Goal: Use online tool/utility: Utilize a website feature to perform a specific function

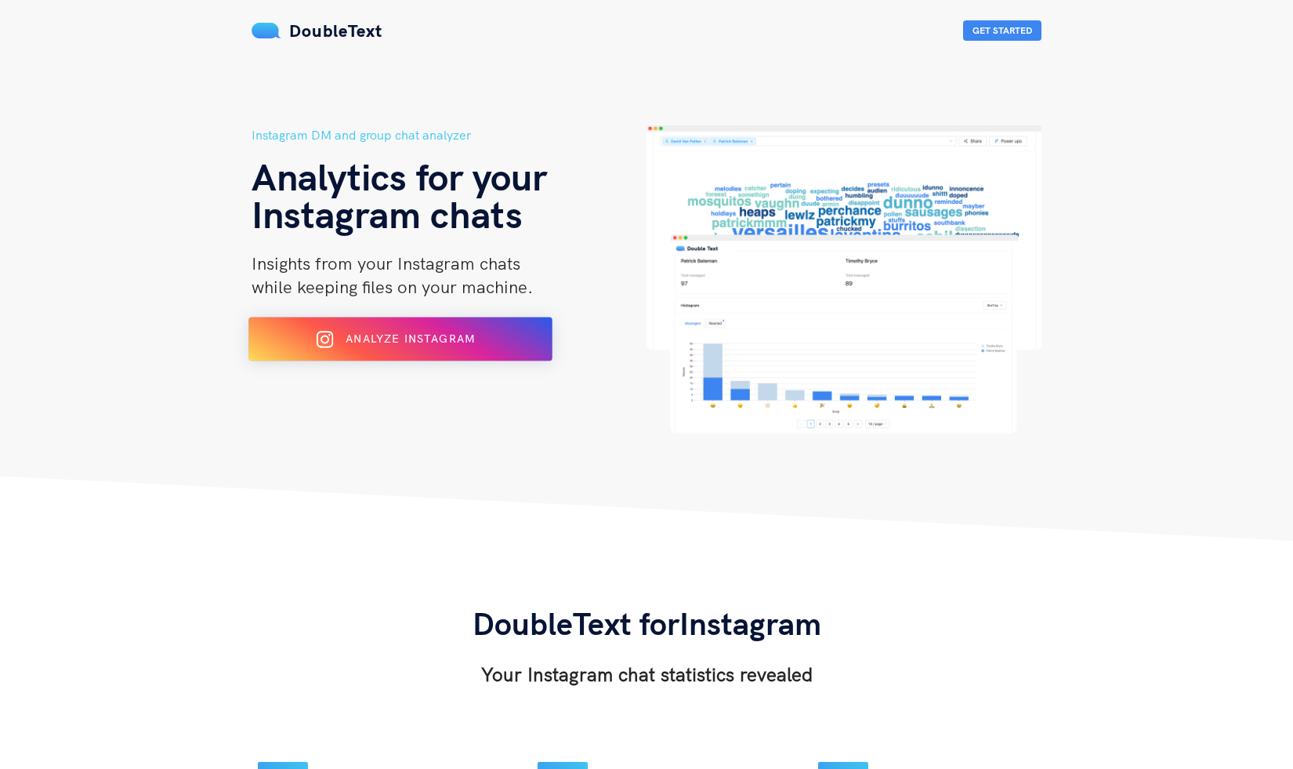
click at [436, 333] on span "Analyze Instagram" at bounding box center [410, 339] width 129 height 14
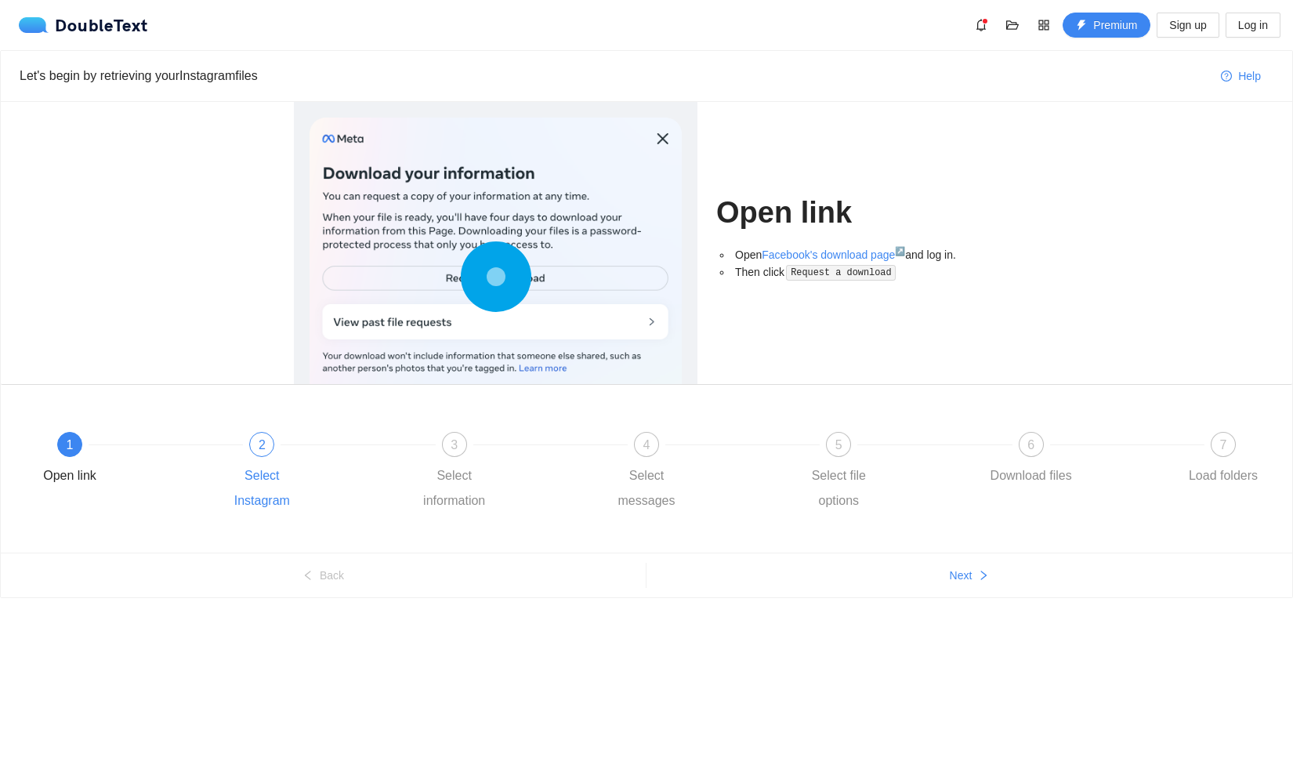
click at [259, 442] on span "2" at bounding box center [262, 444] width 7 height 13
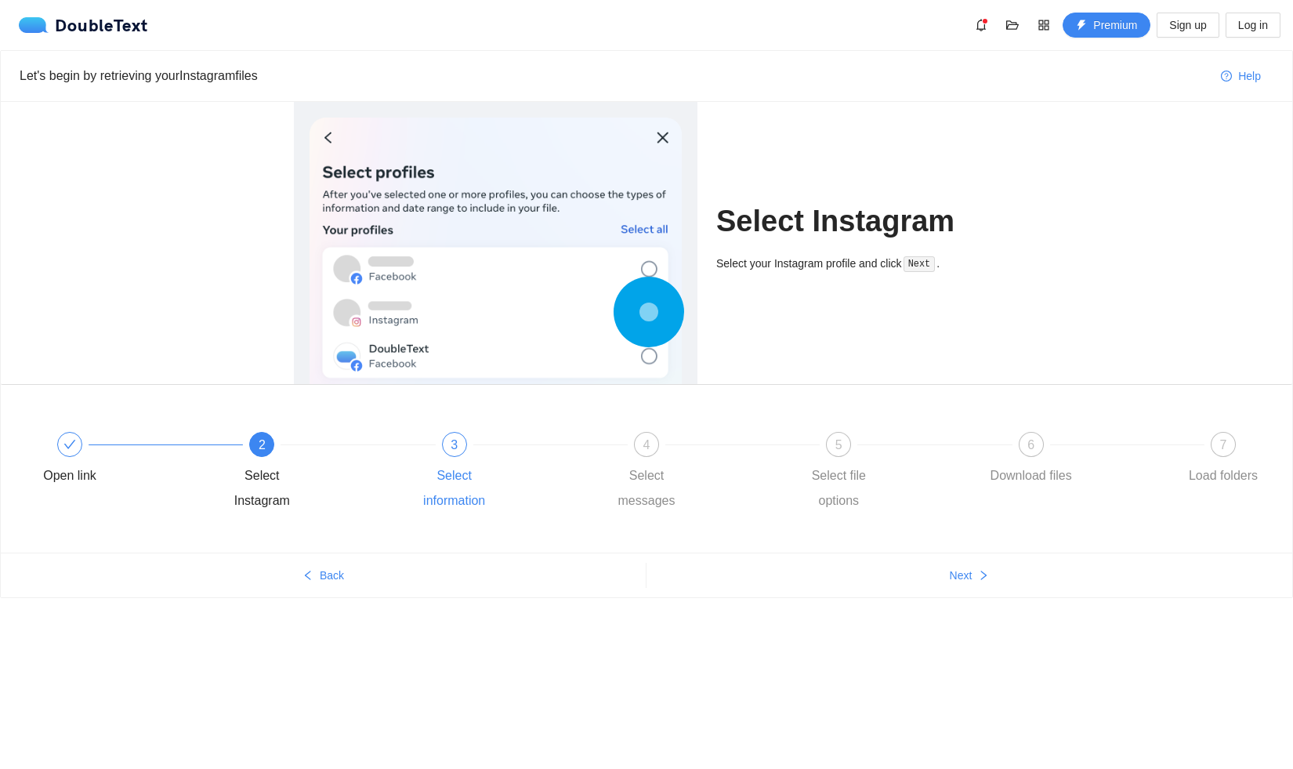
click at [457, 459] on div "3 Select information" at bounding box center [505, 473] width 192 height 82
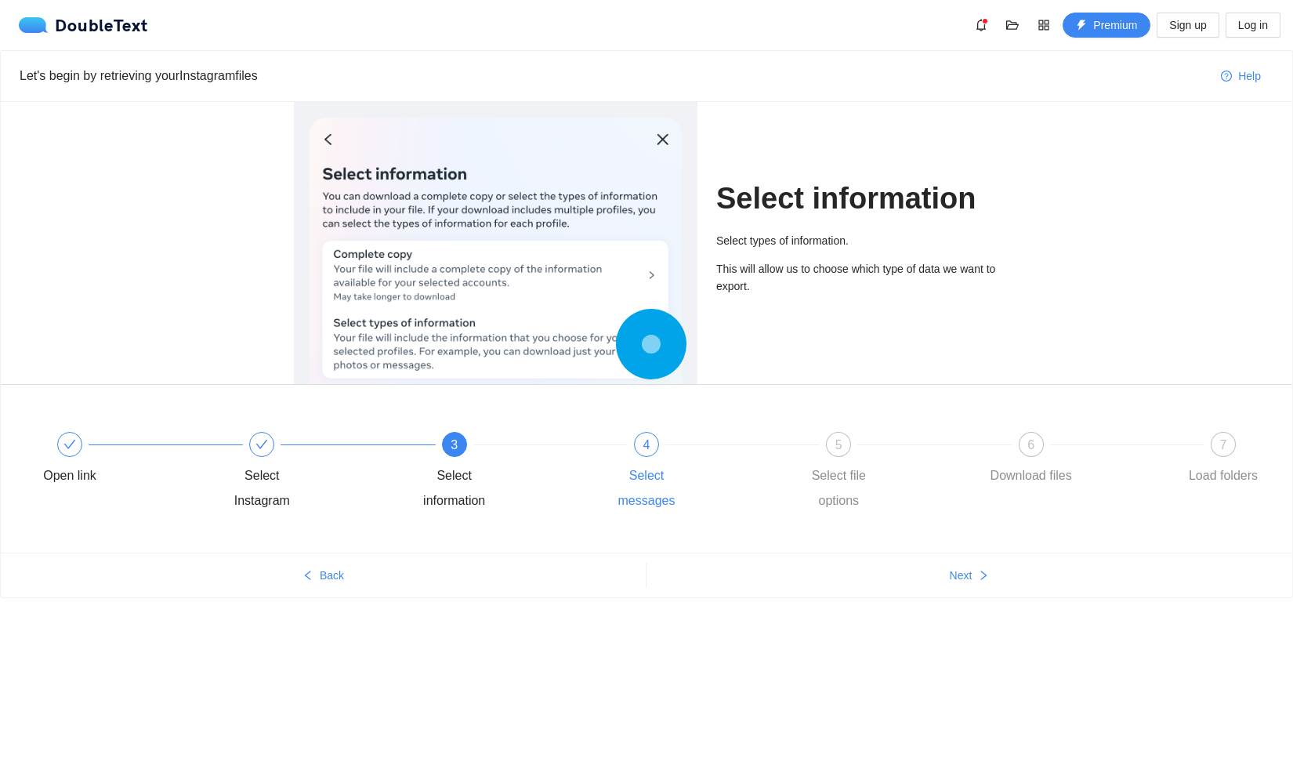
click at [647, 440] on span "4" at bounding box center [646, 444] width 7 height 13
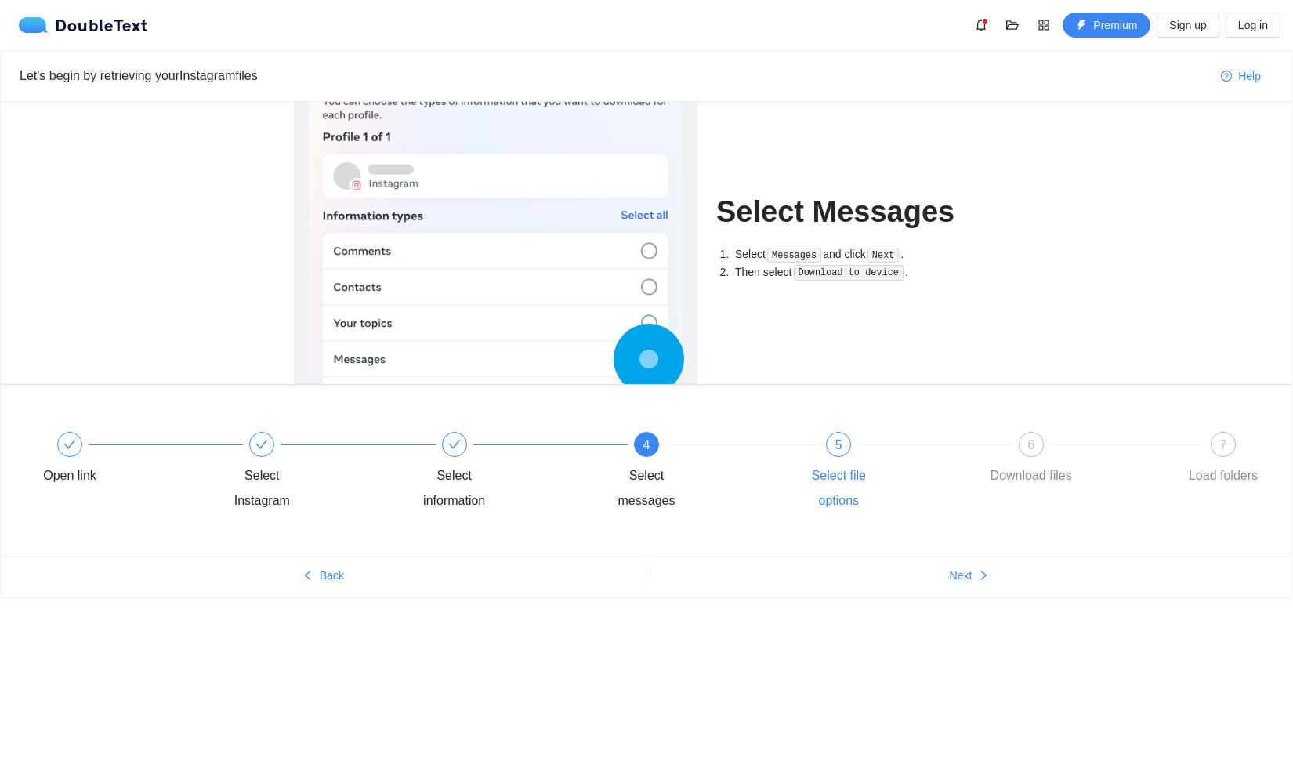
click at [832, 439] on div "5" at bounding box center [838, 444] width 25 height 25
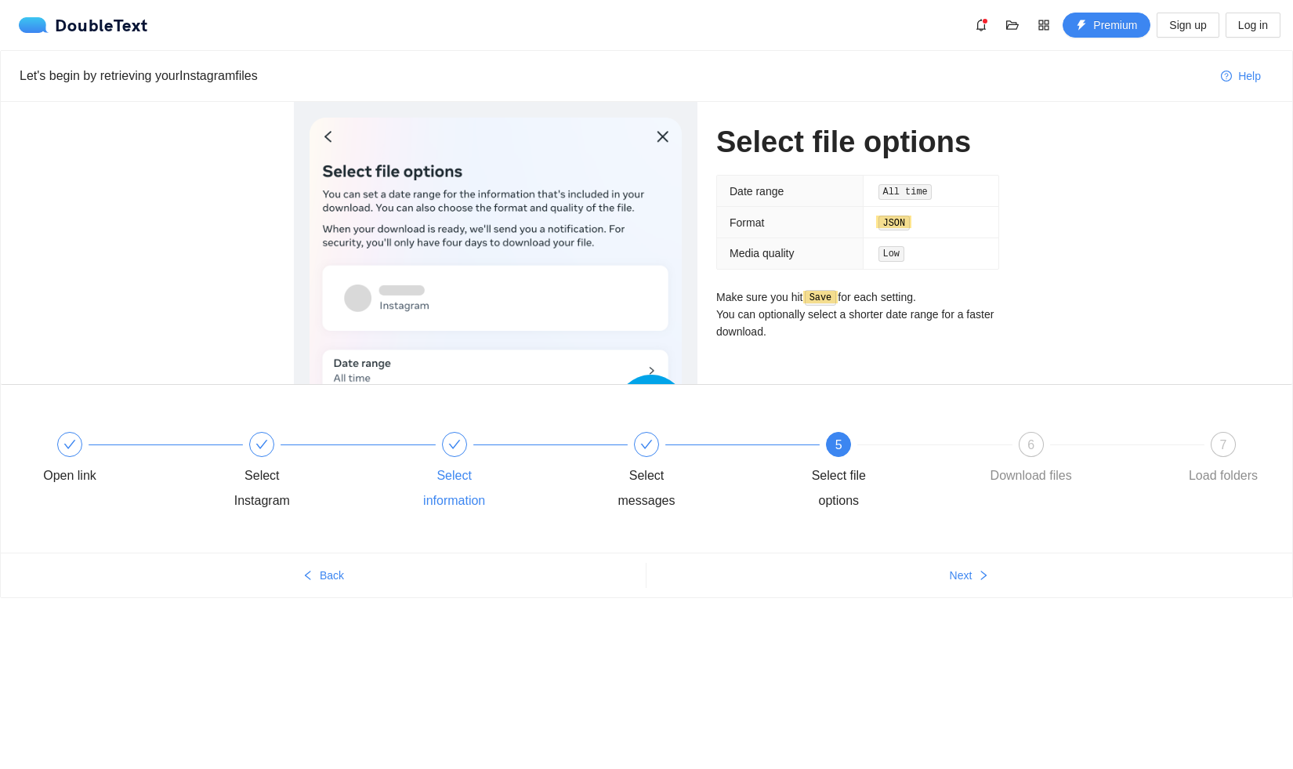
click at [444, 446] on div at bounding box center [454, 444] width 25 height 25
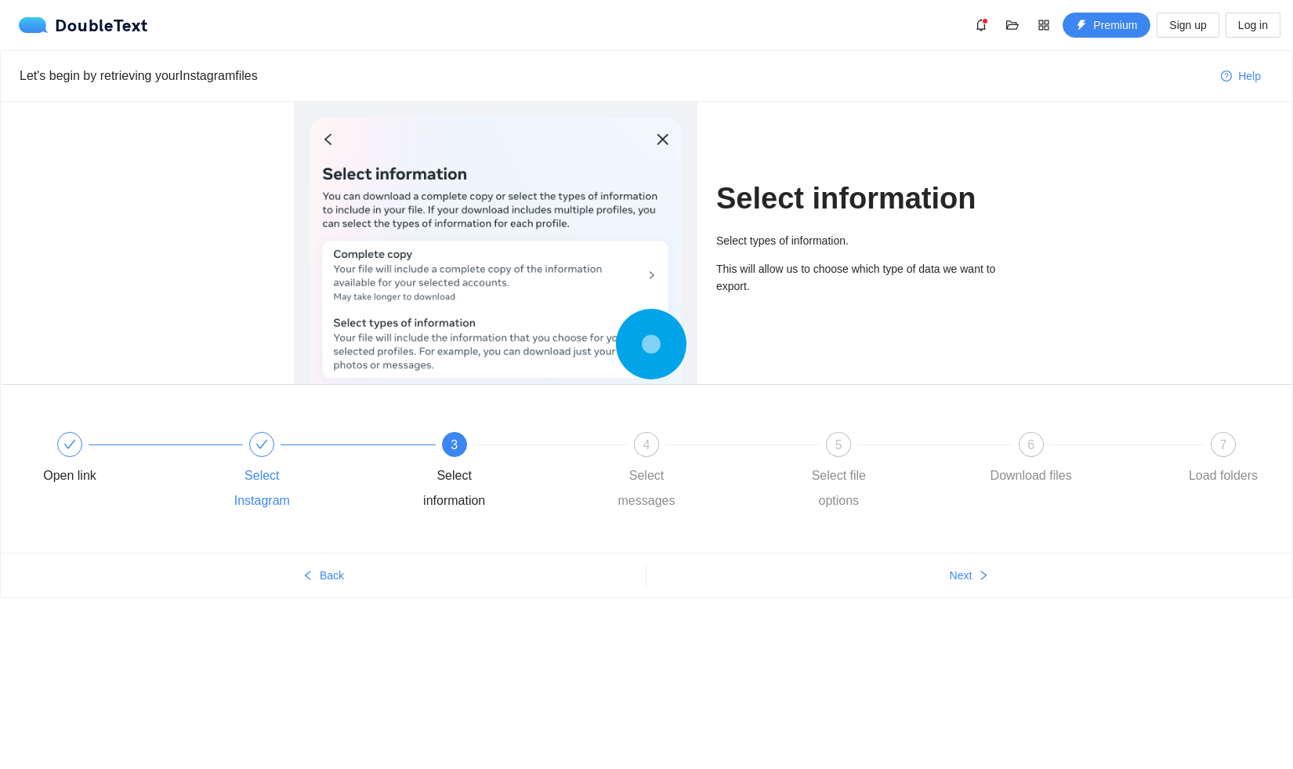
click at [262, 442] on icon "check" at bounding box center [262, 444] width 13 height 13
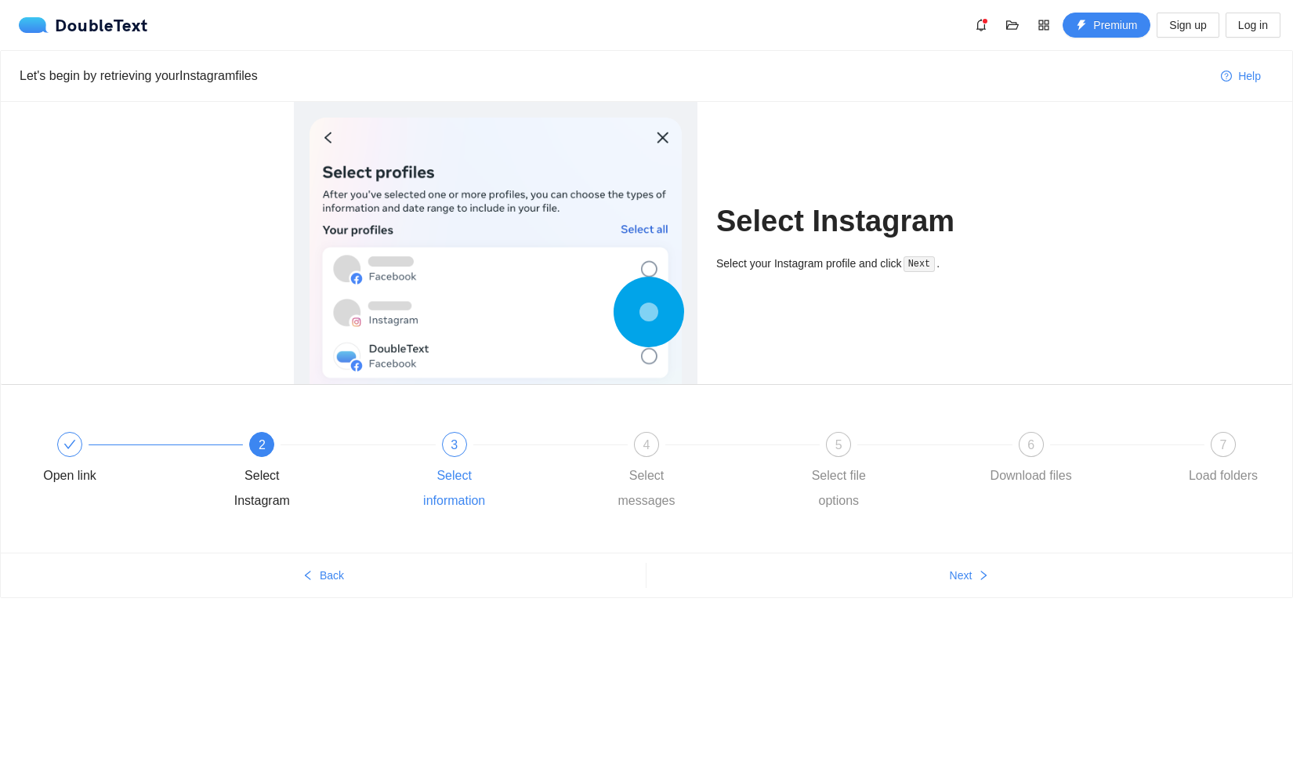
click at [458, 440] on div "3" at bounding box center [454, 444] width 25 height 25
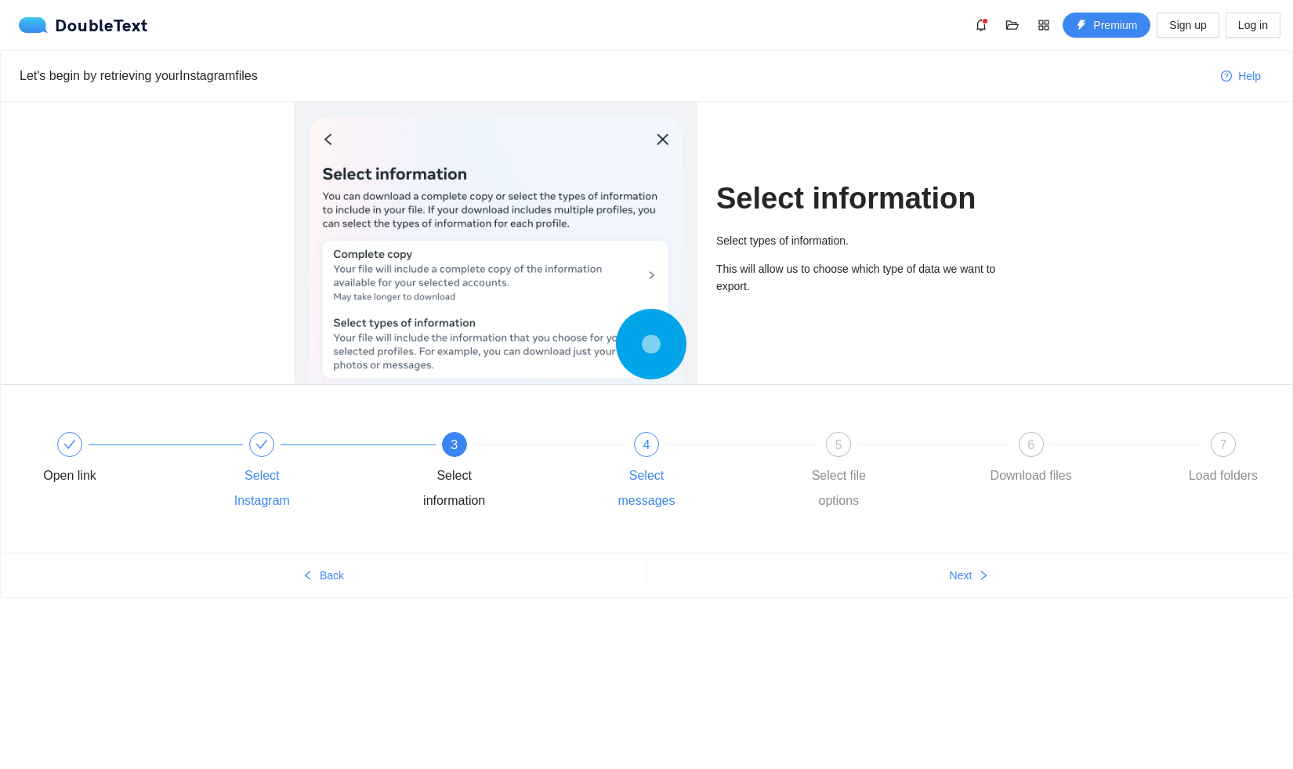
click at [630, 447] on div "4 Select messages" at bounding box center [697, 473] width 192 height 82
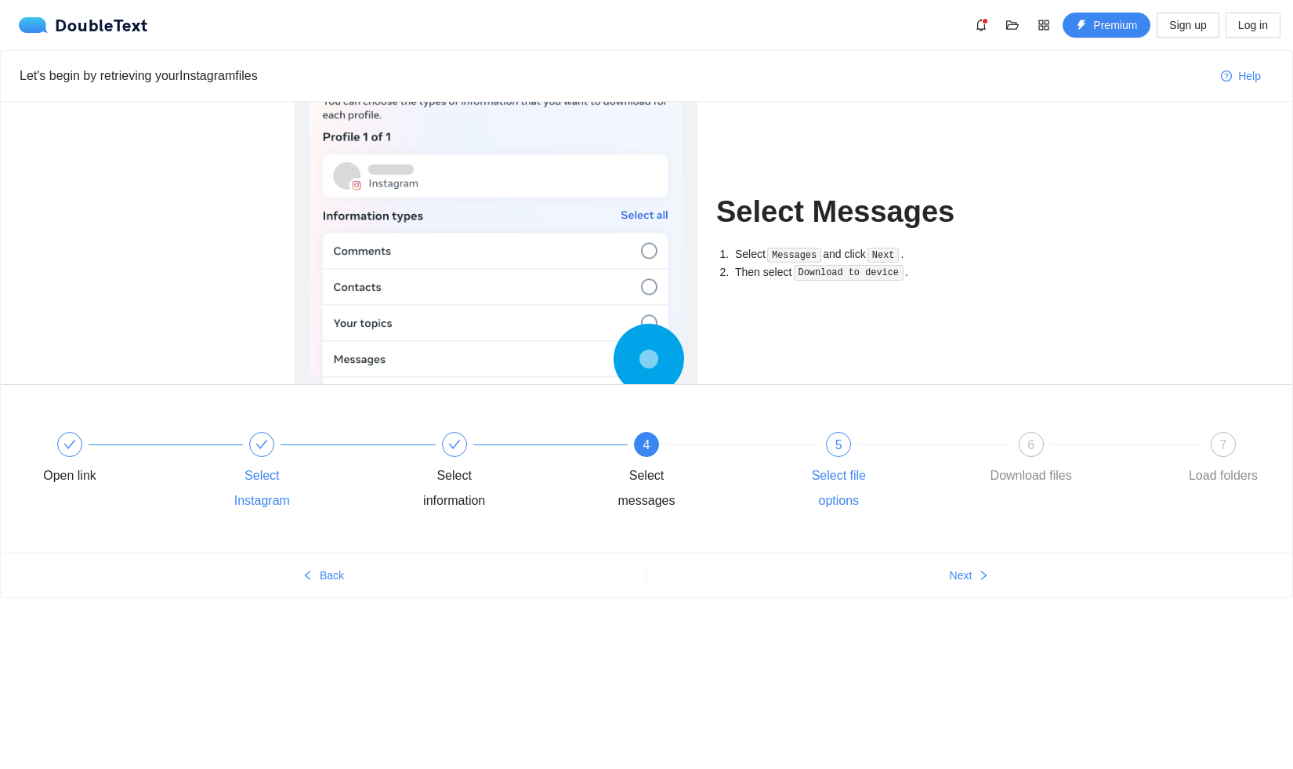
click at [832, 443] on div "5" at bounding box center [838, 444] width 25 height 25
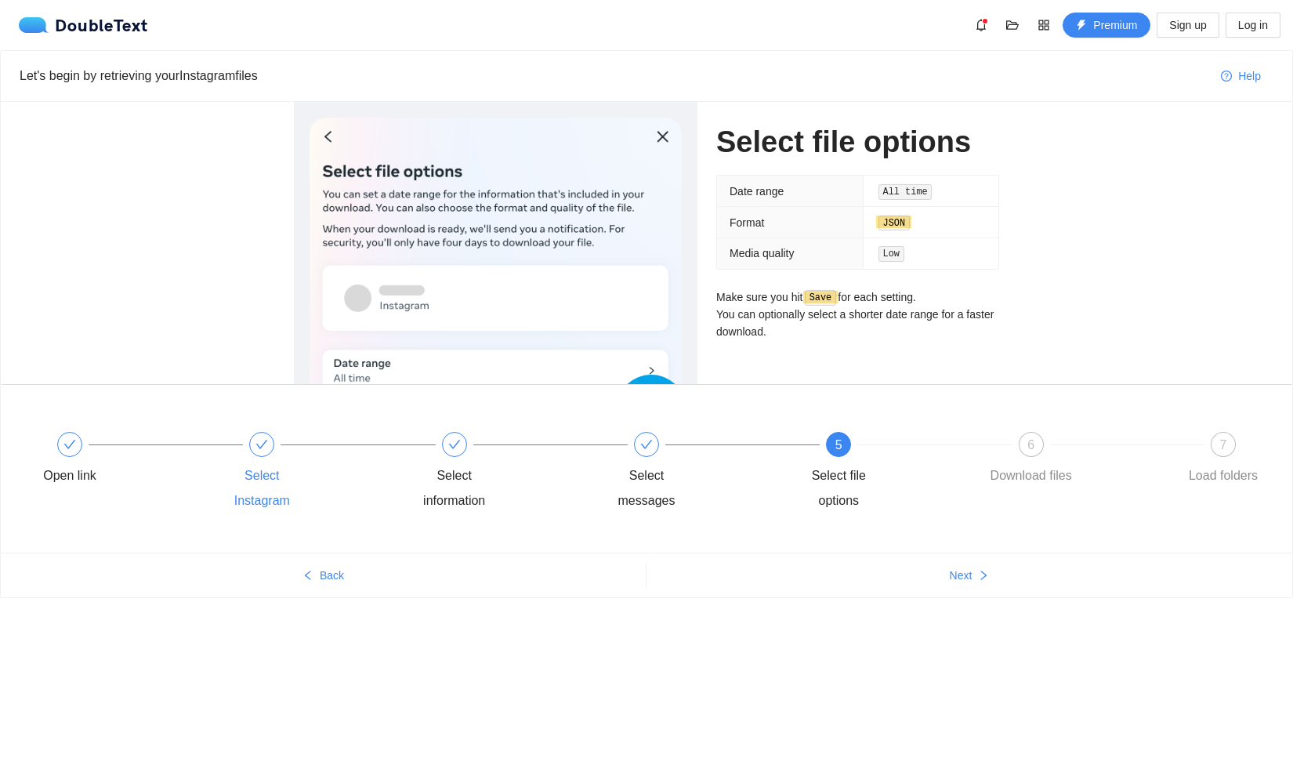
click at [894, 252] on code "Low" at bounding box center [892, 254] width 26 height 16
click at [1020, 443] on div "6" at bounding box center [1031, 444] width 25 height 25
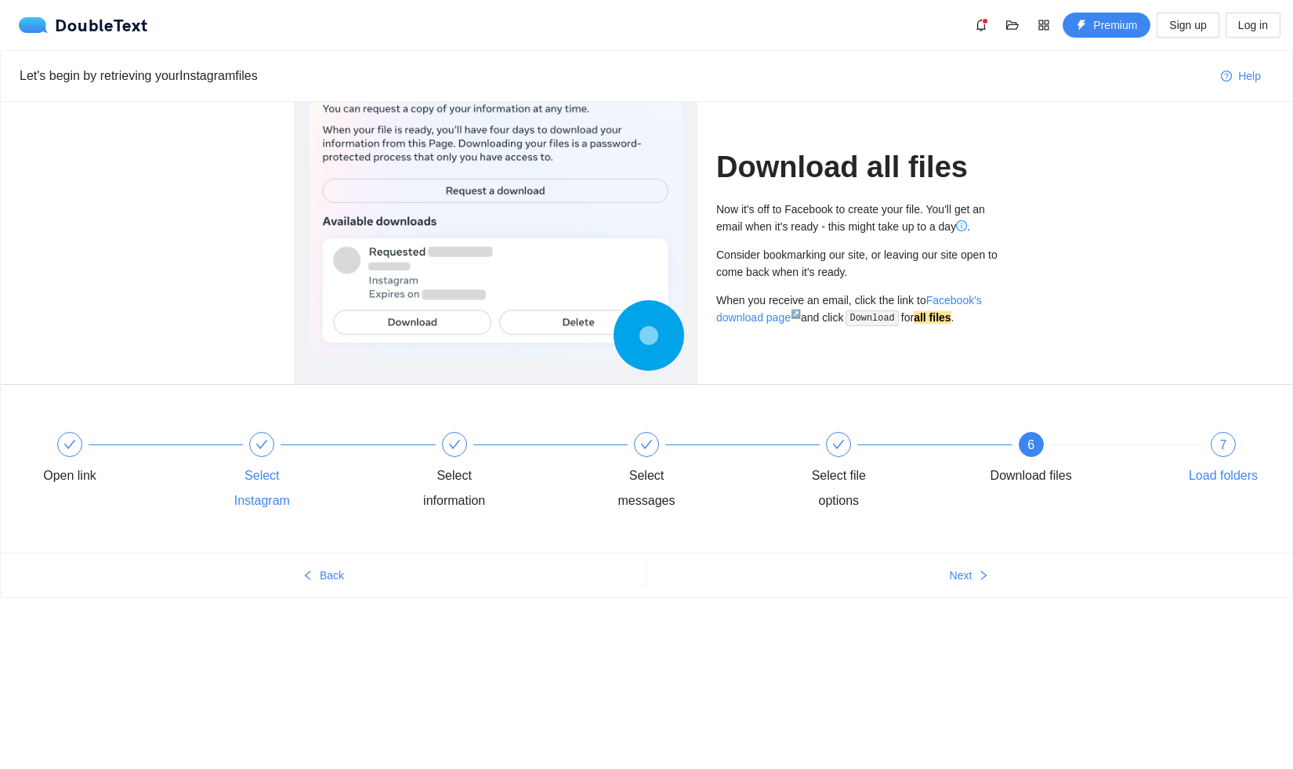
click at [1226, 464] on div "Load folders" at bounding box center [1223, 475] width 69 height 25
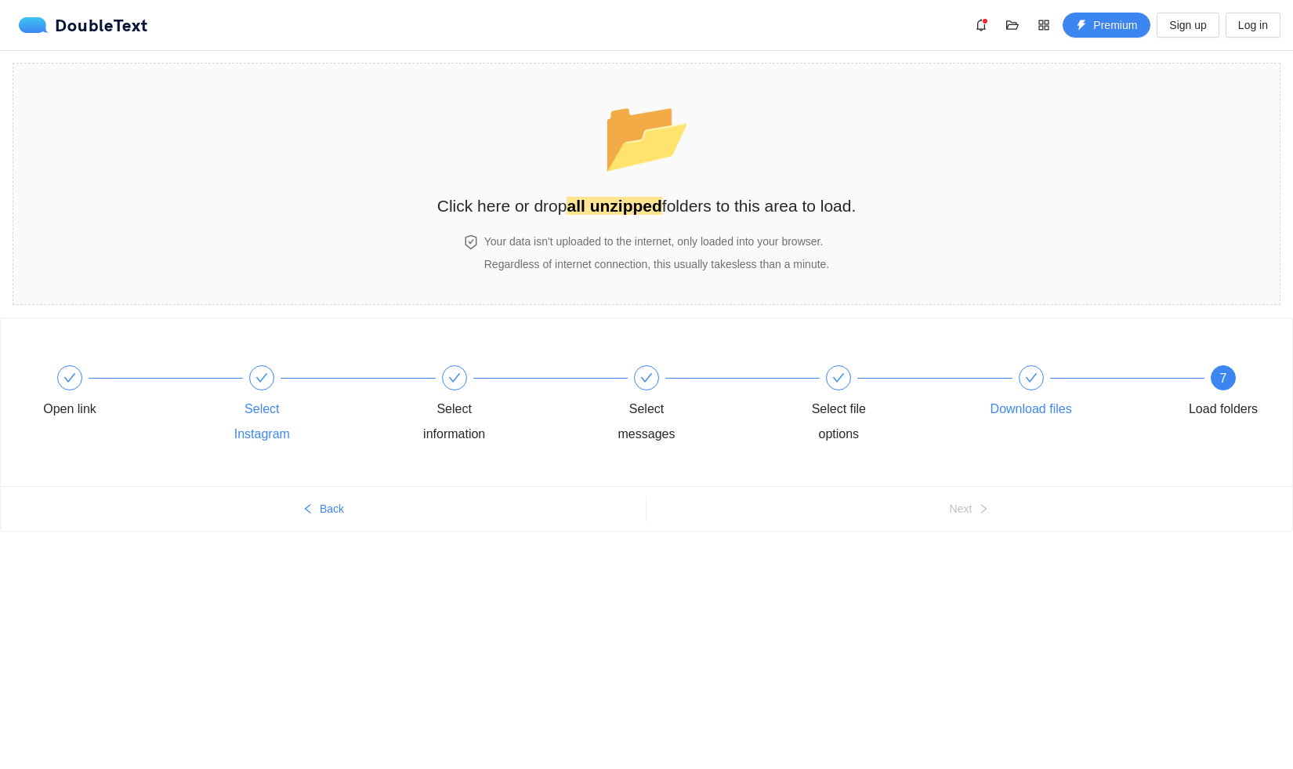
click at [1010, 368] on div "Download files" at bounding box center [1082, 393] width 192 height 56
